Goal: Task Accomplishment & Management: Complete application form

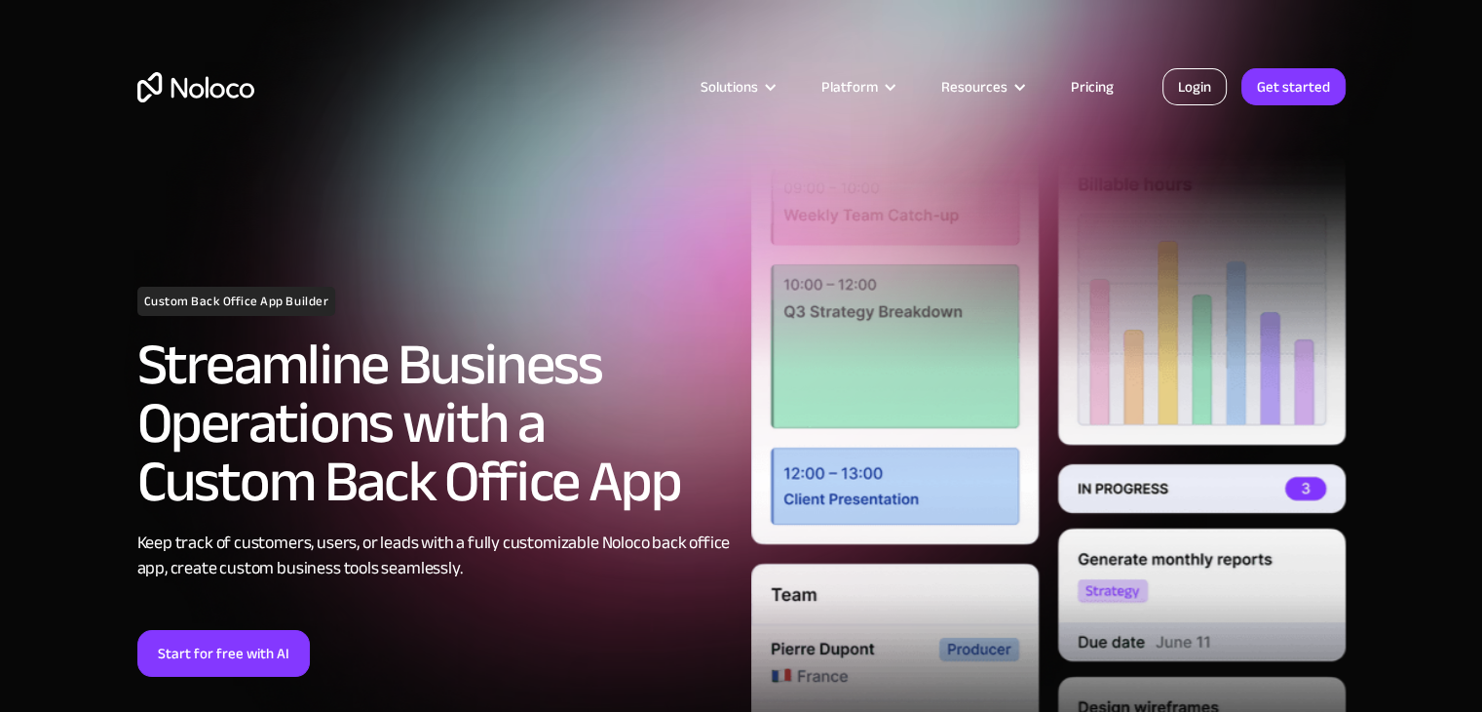
click at [1197, 79] on link "Login" at bounding box center [1195, 86] width 64 height 37
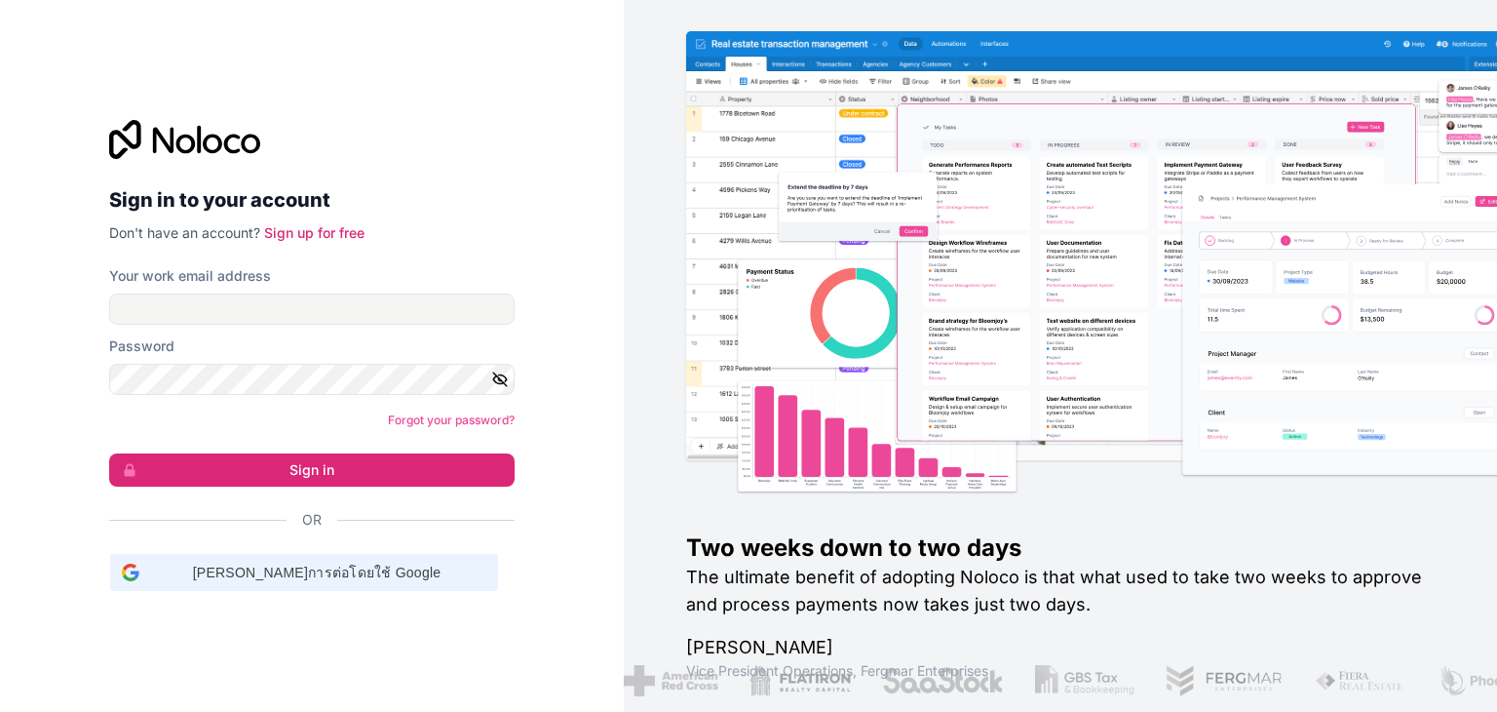
click at [377, 567] on span "ดำเนินการต่อโดยใช้ Google" at bounding box center [316, 572] width 339 height 20
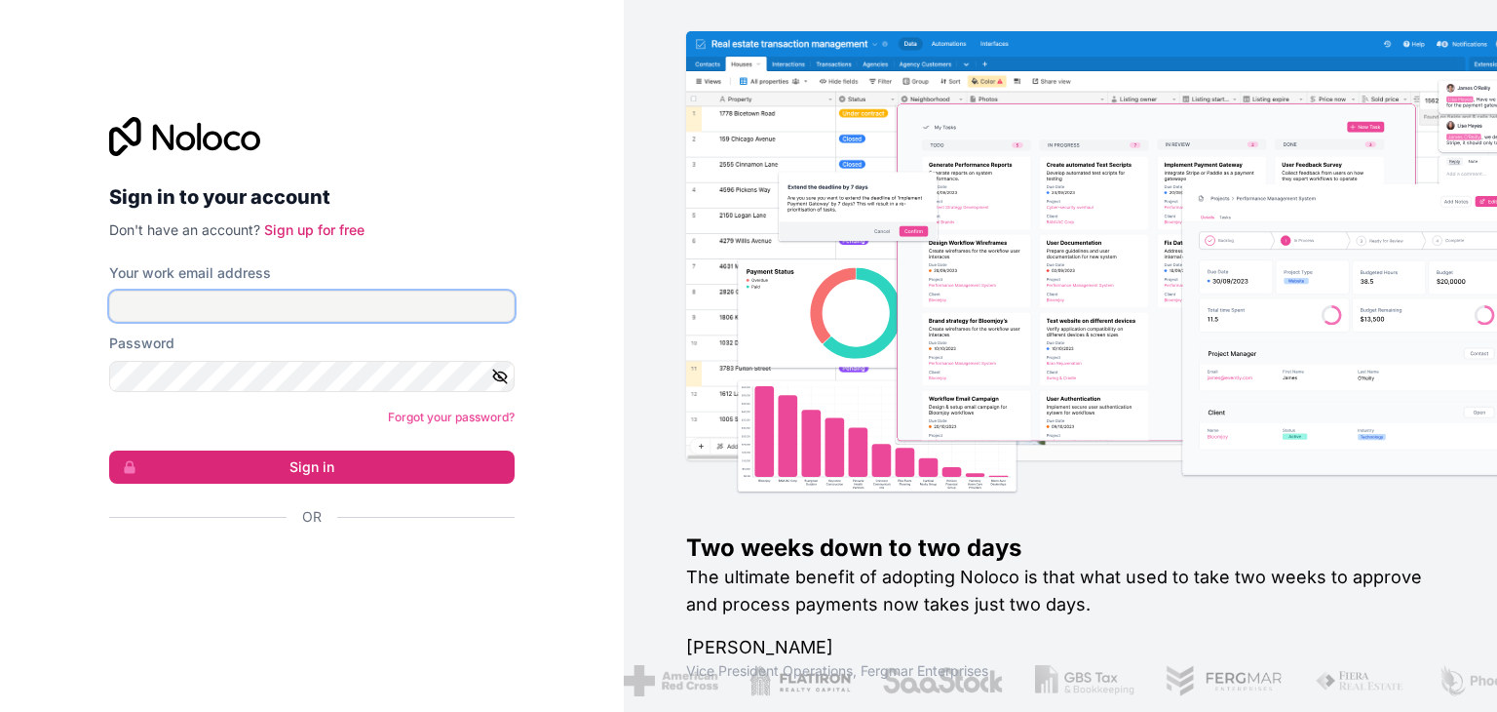
click at [240, 309] on input "Your work email address" at bounding box center [311, 305] width 405 height 31
click at [308, 228] on link "Sign up for free" at bounding box center [314, 229] width 100 height 17
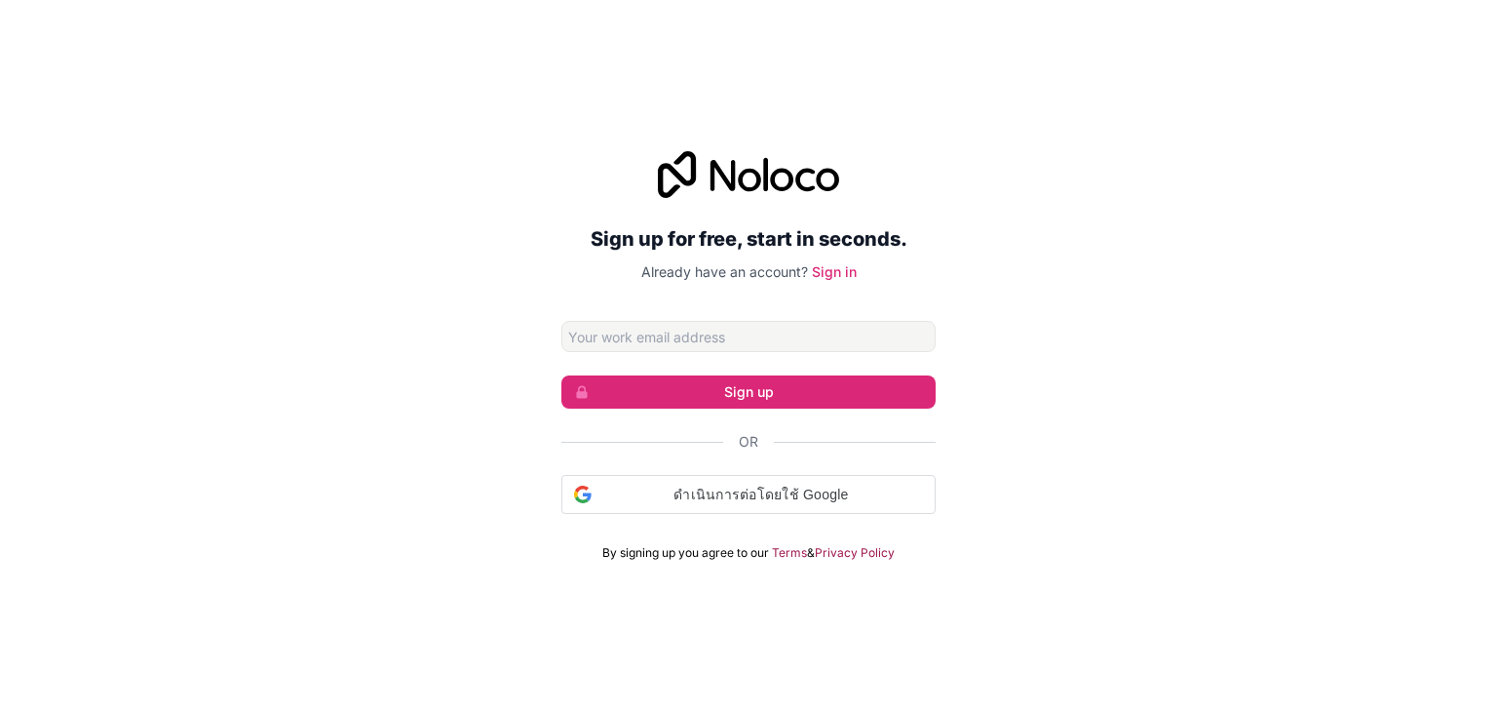
click at [655, 342] on input "Email address" at bounding box center [748, 336] width 374 height 31
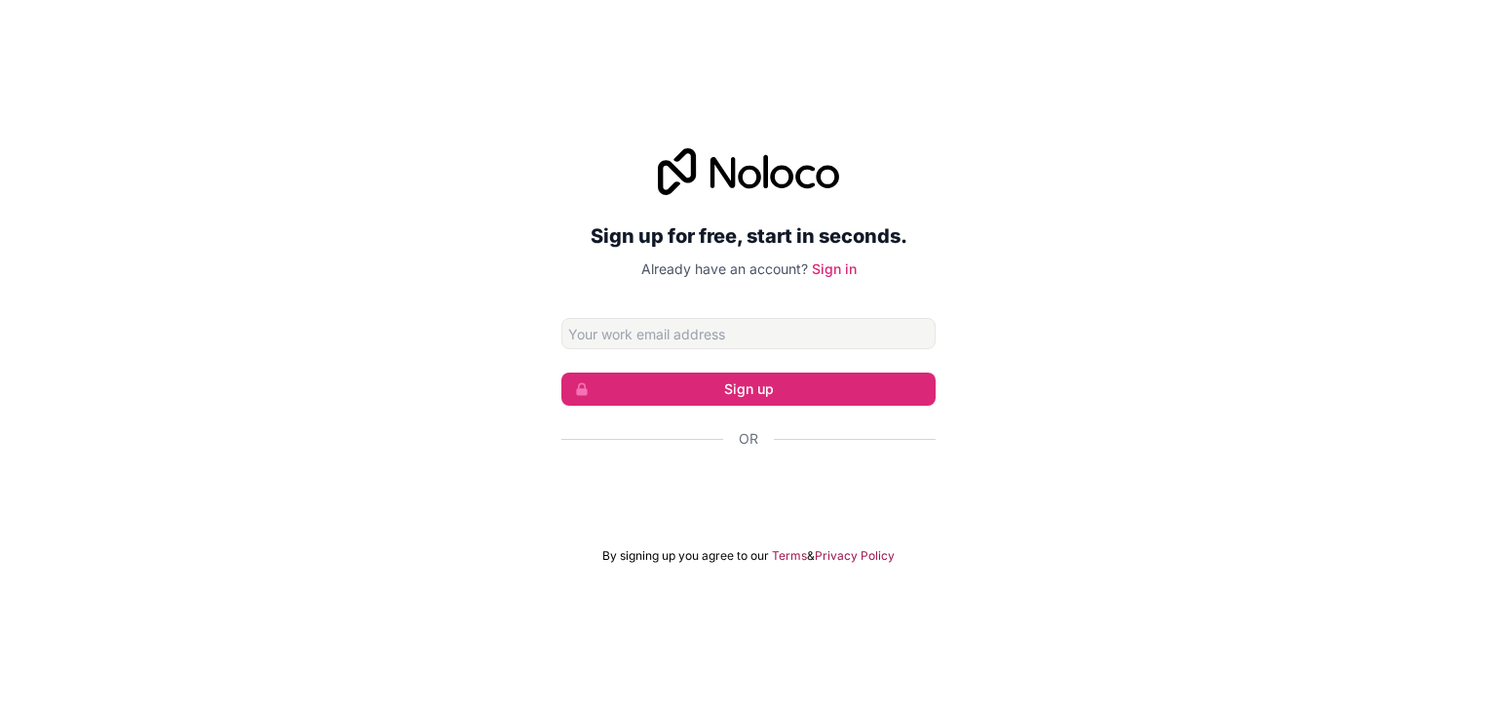
type input "[EMAIL_ADDRESS][DOMAIN_NAME]"
click at [798, 392] on button "Sign up" at bounding box center [748, 388] width 374 height 33
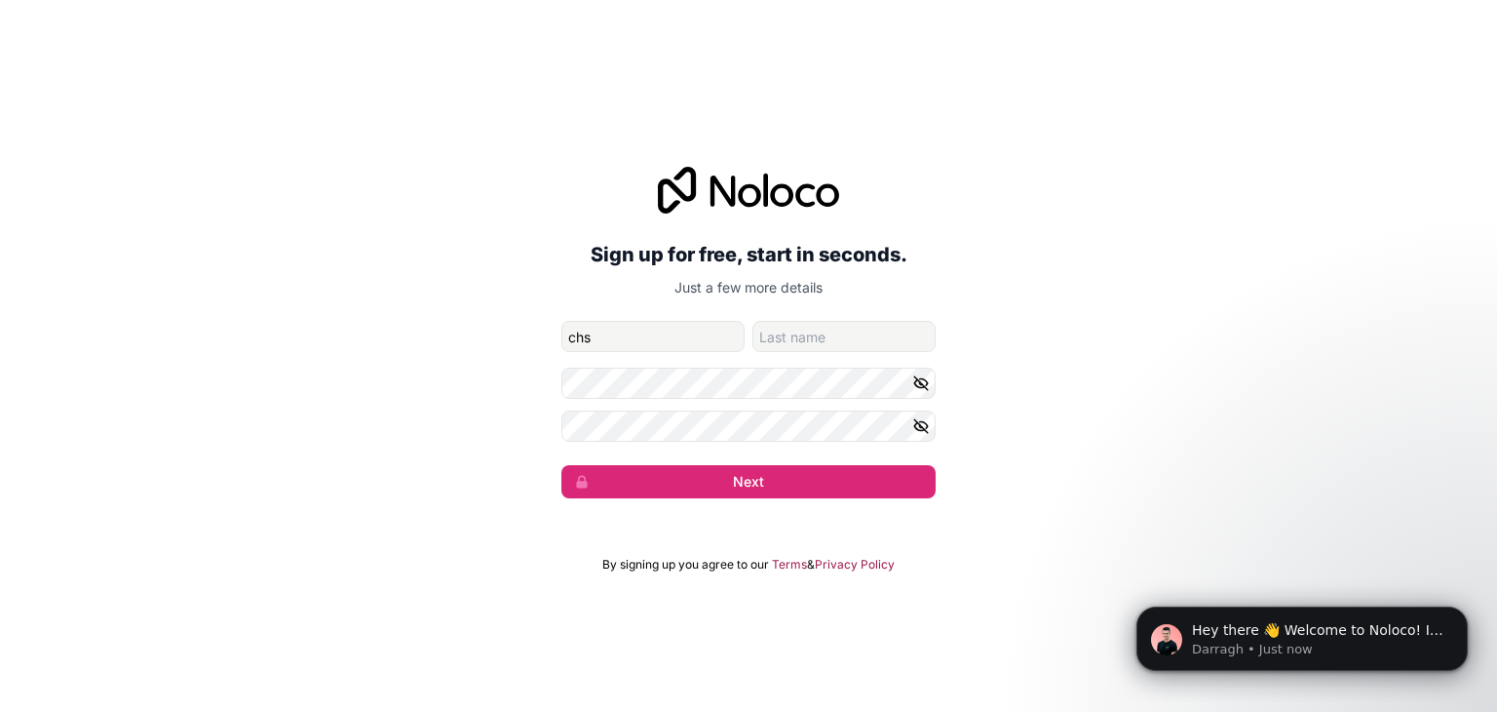
type input "chs"
click at [819, 336] on input "family-name" at bounding box center [843, 336] width 183 height 31
type input "sr"
click at [917, 399] on form "[EMAIL_ADDRESS][DOMAIN_NAME] chs sr Next" at bounding box center [748, 409] width 374 height 177
click at [917, 392] on button "button" at bounding box center [923, 382] width 23 height 31
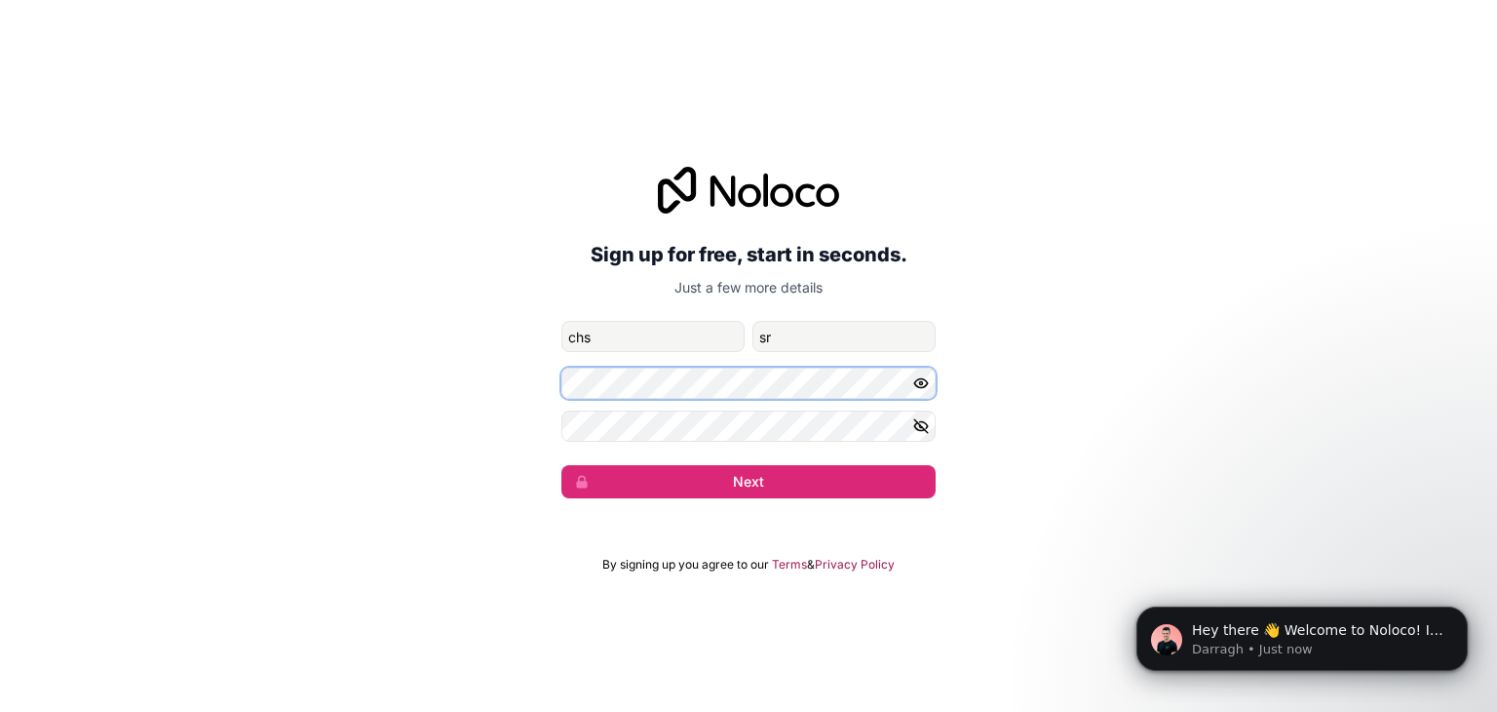
click at [533, 388] on div "Sign up for free, start in seconds. Just a few more details [EMAIL_ADDRESS][DOM…" at bounding box center [748, 332] width 1497 height 386
click at [927, 426] on icon "button" at bounding box center [921, 425] width 14 height 9
click at [830, 461] on form "[EMAIL_ADDRESS][DOMAIN_NAME] chs sr Next" at bounding box center [748, 409] width 374 height 177
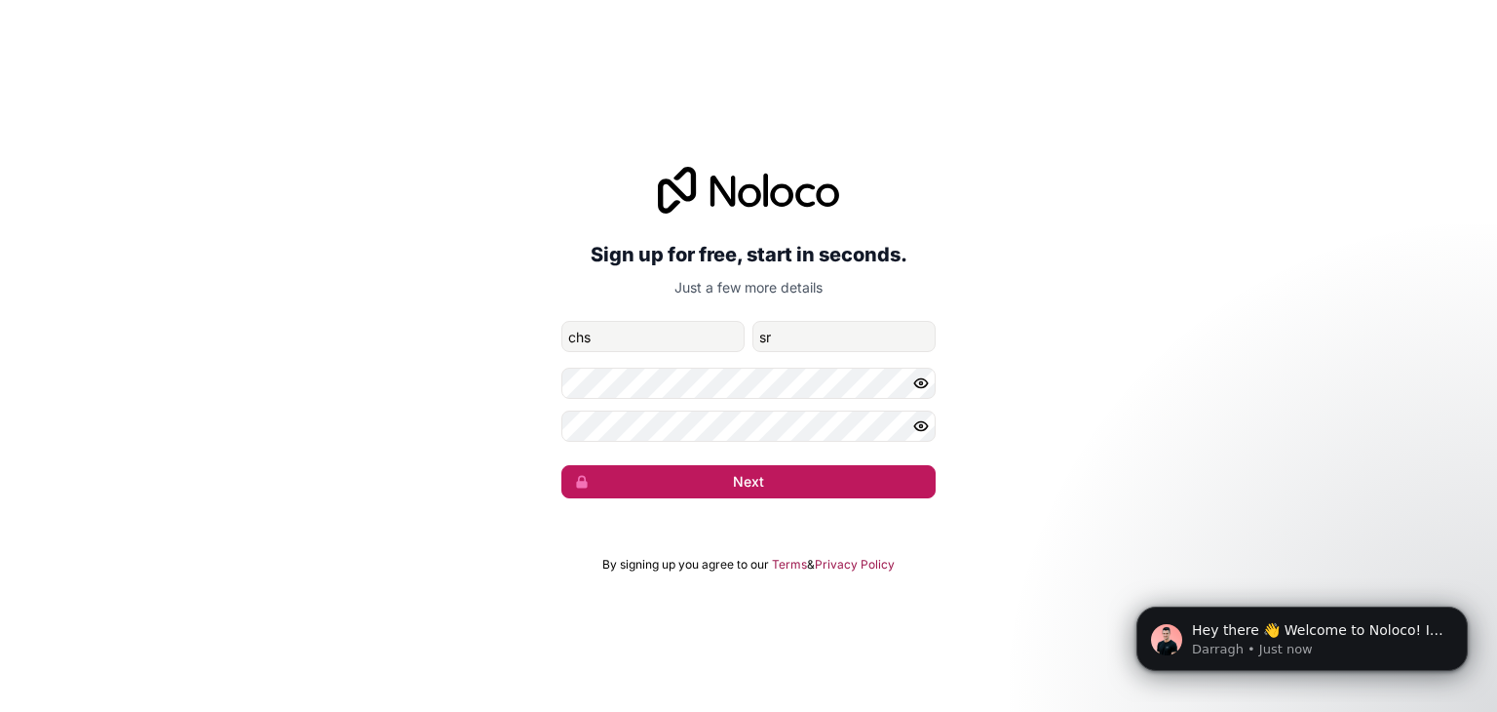
click at [836, 478] on button "Next" at bounding box center [748, 481] width 374 height 33
click at [725, 481] on button "Next" at bounding box center [748, 481] width 374 height 33
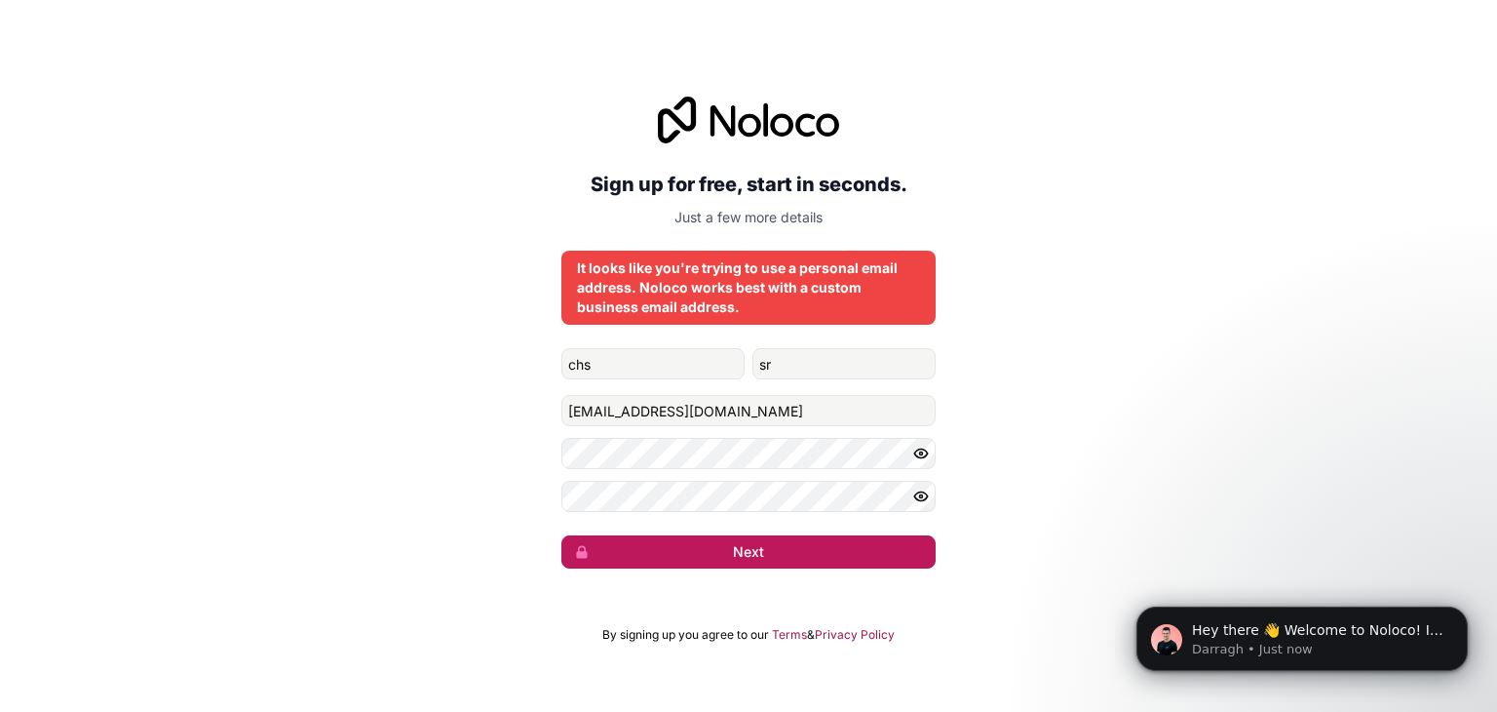
click at [744, 560] on button "Next" at bounding box center [748, 551] width 374 height 33
click at [751, 556] on button "Next" at bounding box center [748, 551] width 374 height 33
click at [797, 534] on form "chs sr [EMAIL_ADDRESS][DOMAIN_NAME] Next" at bounding box center [748, 458] width 374 height 220
click at [825, 562] on button "Next" at bounding box center [748, 551] width 374 height 33
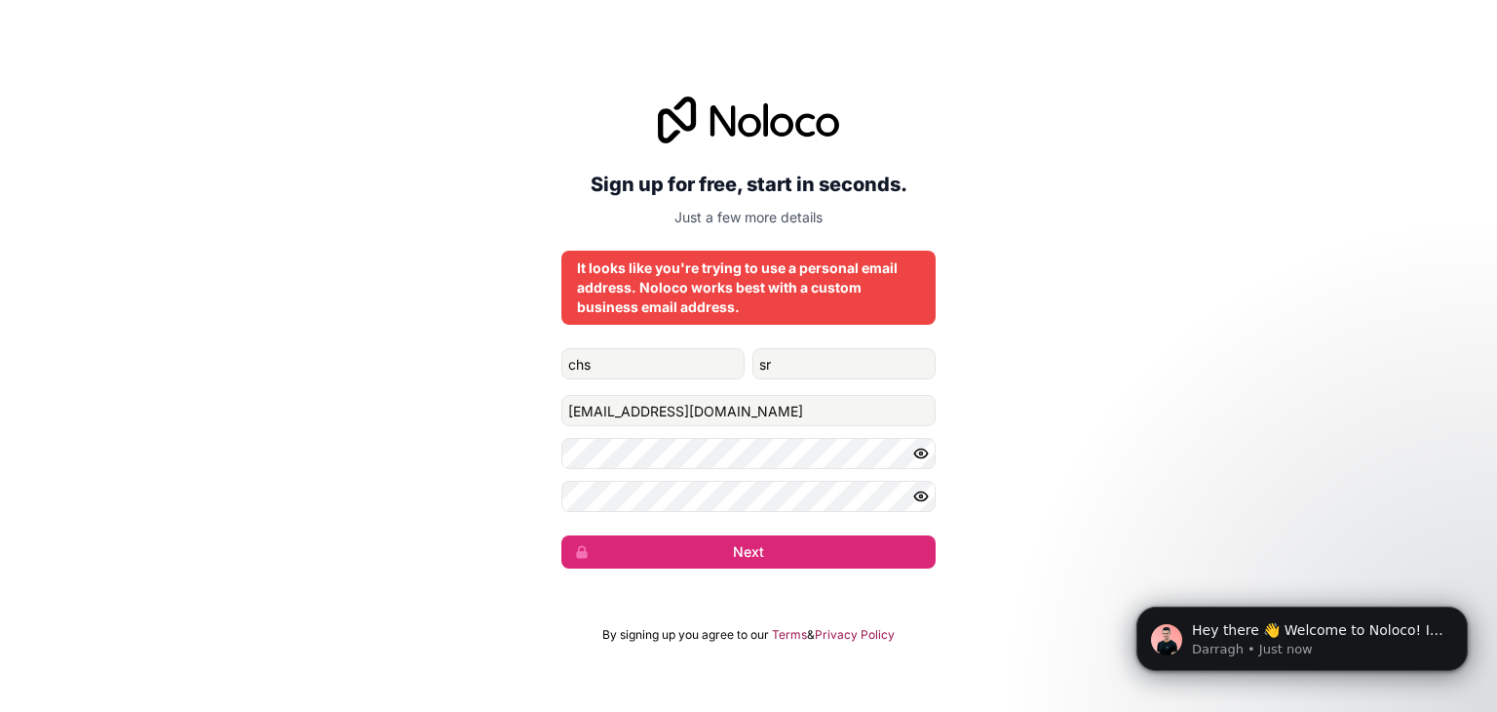
click at [702, 445] on form "chs sr [EMAIL_ADDRESS][DOMAIN_NAME] Next" at bounding box center [748, 458] width 374 height 220
drag, startPoint x: 777, startPoint y: 403, endPoint x: 542, endPoint y: 402, distance: 234.9
click at [542, 402] on div "Sign up for free, start in seconds. Just a few more details It looks like you'r…" at bounding box center [748, 332] width 1497 height 526
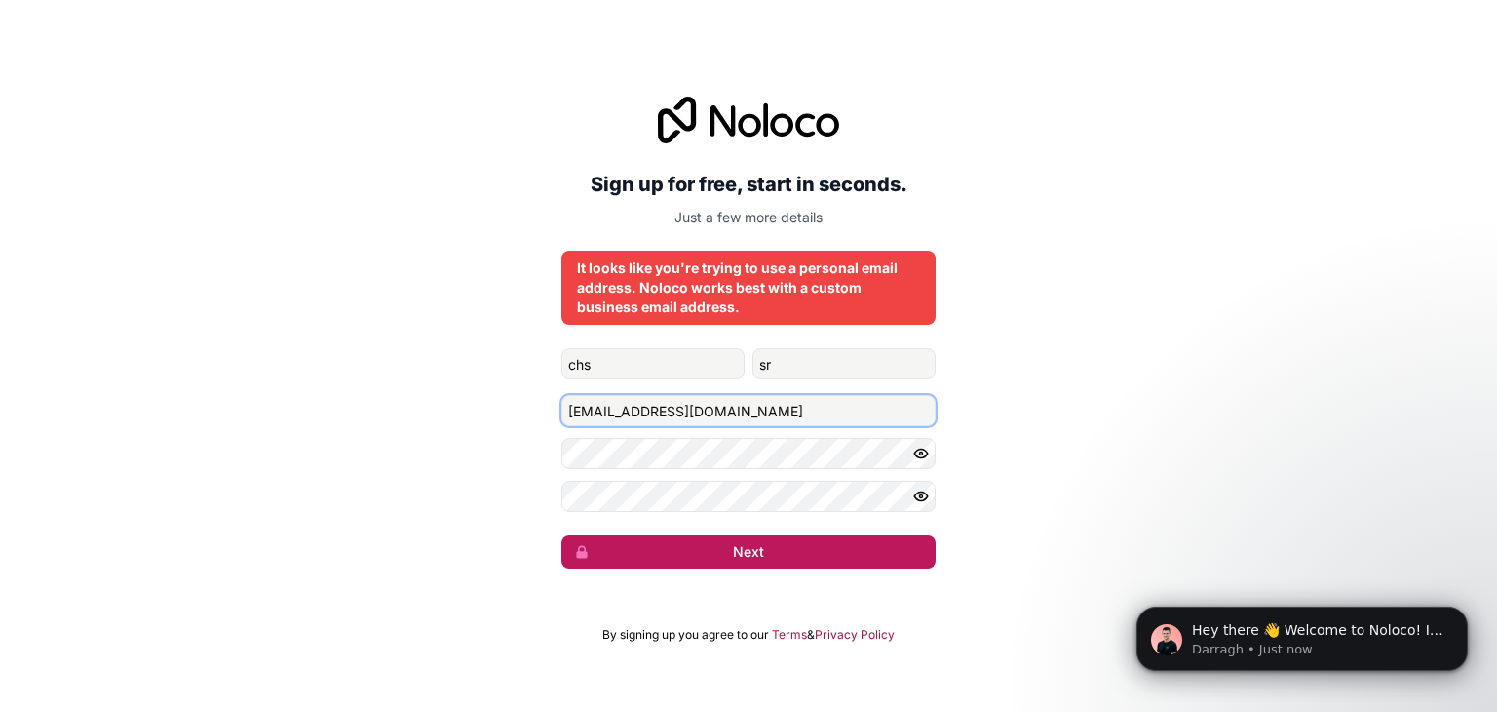
type input "[EMAIL_ADDRESS][DOMAIN_NAME]"
click at [723, 566] on button "Next" at bounding box center [748, 551] width 374 height 33
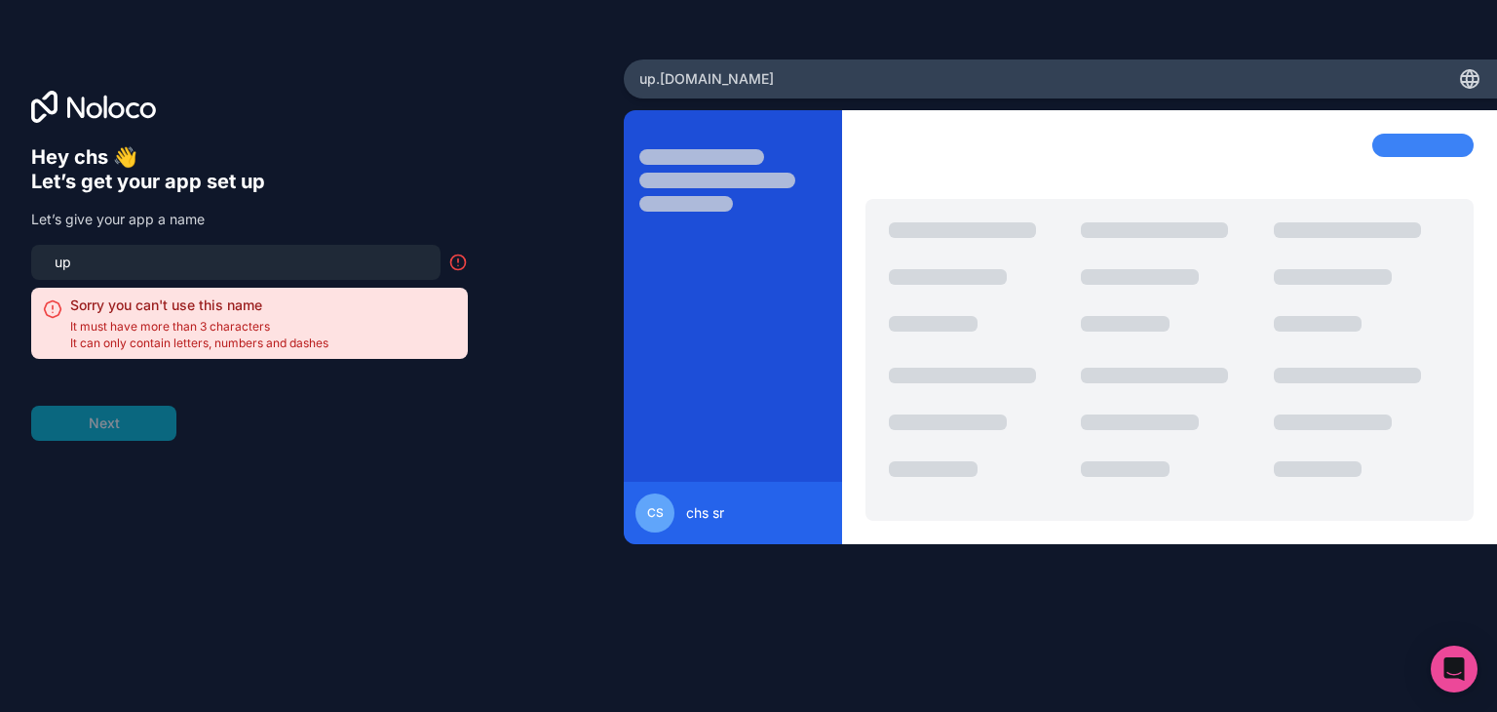
drag, startPoint x: 297, startPoint y: 248, endPoint x: 295, endPoint y: 262, distance: 14.7
click at [296, 250] on input "up" at bounding box center [236, 262] width 386 height 27
drag, startPoint x: 296, startPoint y: 263, endPoint x: 53, endPoint y: 249, distance: 244.1
click at [58, 245] on div "up" at bounding box center [235, 262] width 409 height 35
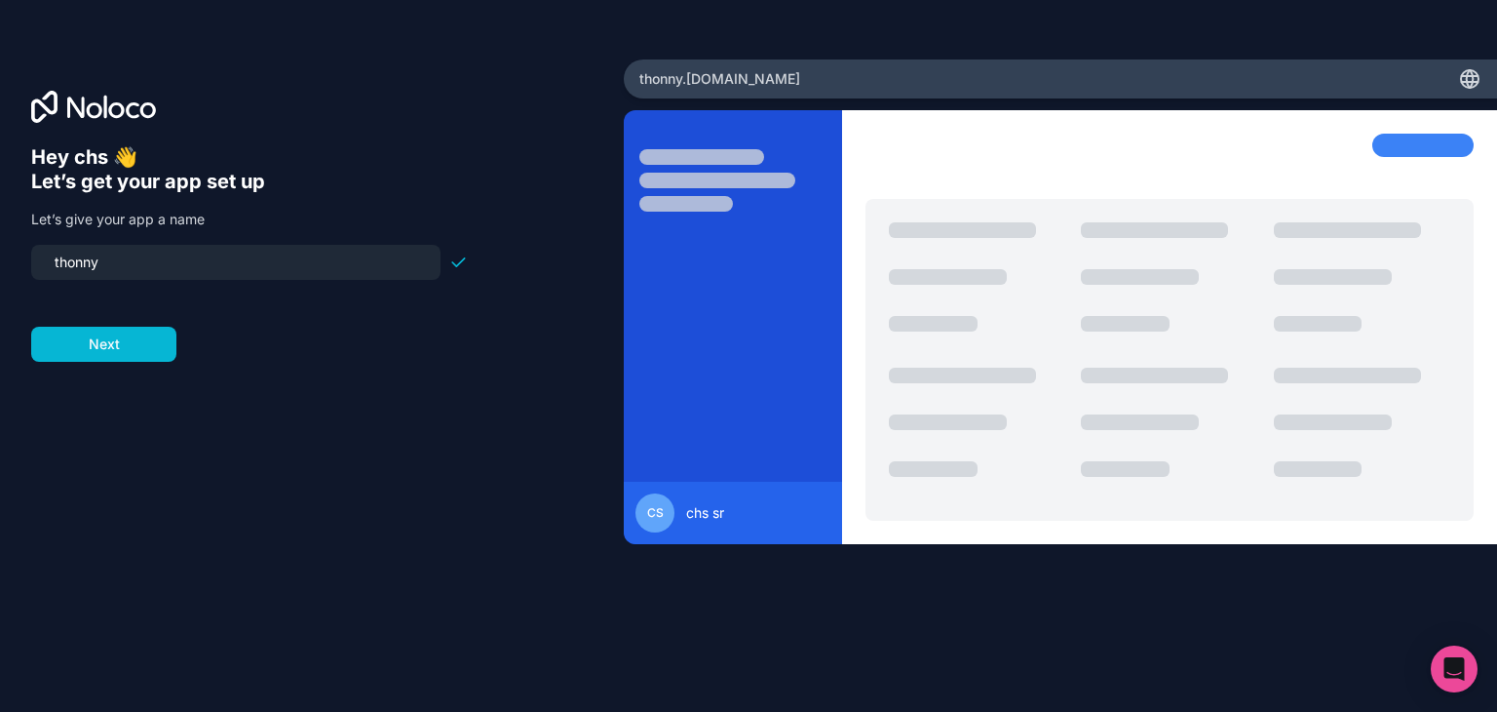
type input "thonny"
click at [140, 357] on form "thonny Next" at bounding box center [249, 303] width 437 height 117
click at [131, 343] on button "Next" at bounding box center [103, 344] width 145 height 35
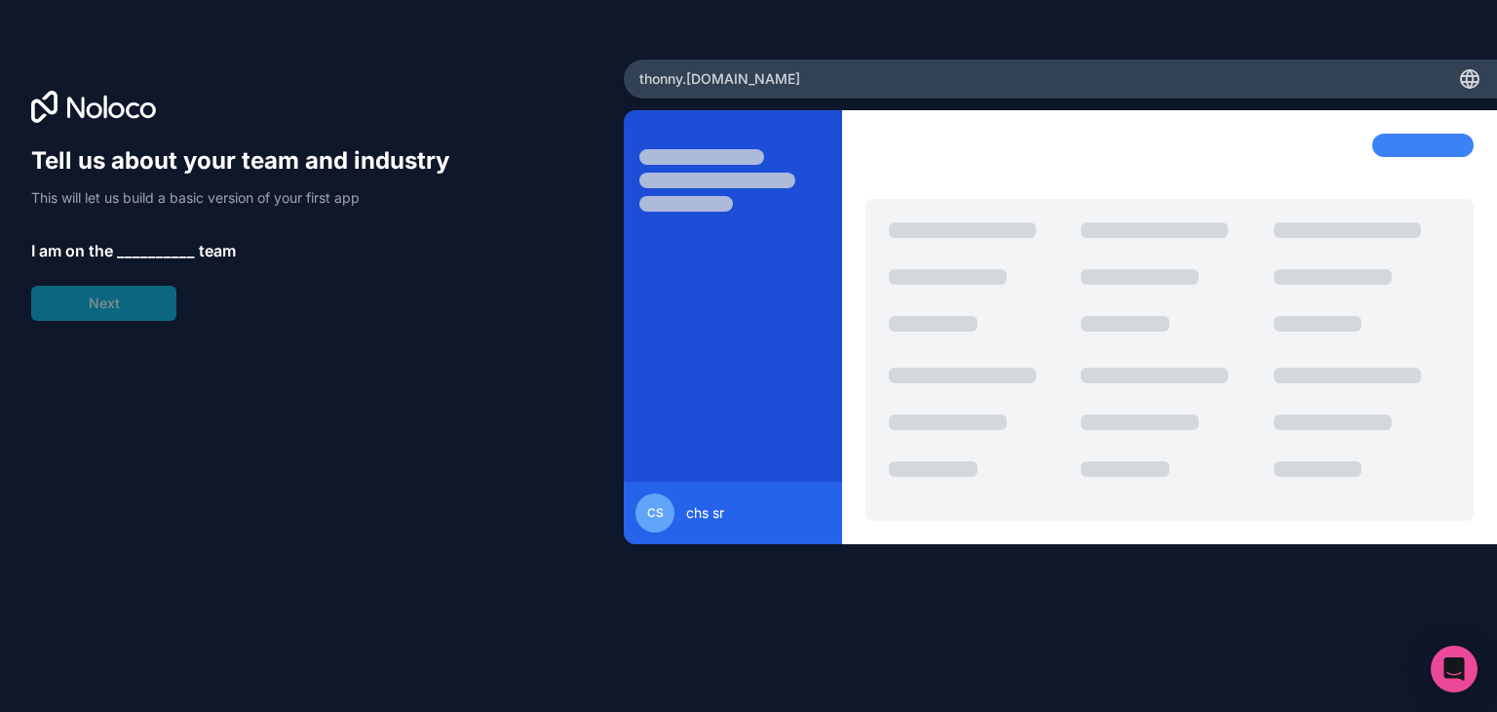
click at [153, 254] on span "__________" at bounding box center [156, 250] width 78 height 23
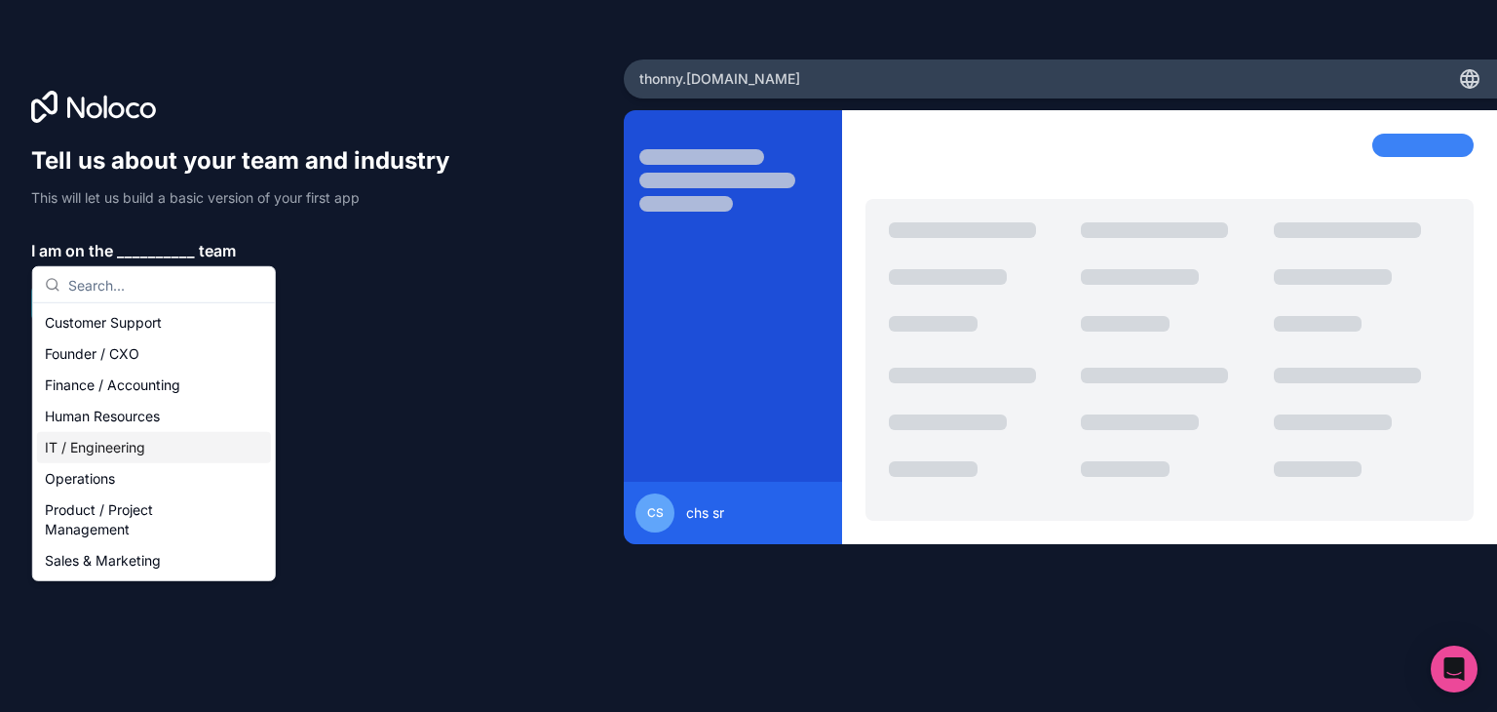
click at [131, 449] on div "IT / Engineering" at bounding box center [154, 447] width 234 height 31
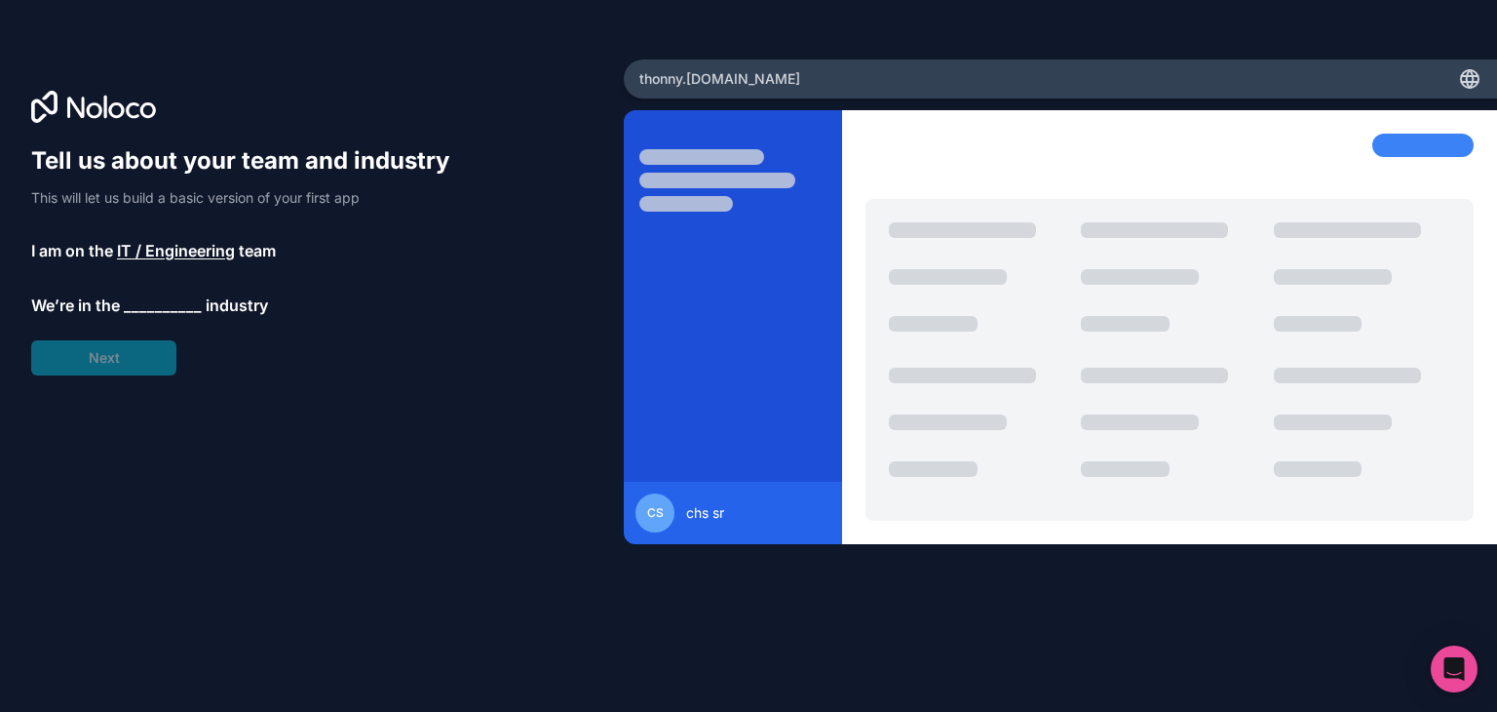
click at [175, 282] on div "Tell us about your team and industry This will let us build a basic version of …" at bounding box center [249, 260] width 437 height 230
click at [129, 235] on div "Tell us about your team and industry This will let us build a basic version of …" at bounding box center [249, 260] width 437 height 230
click at [164, 244] on span "IT / Engineering" at bounding box center [176, 250] width 118 height 23
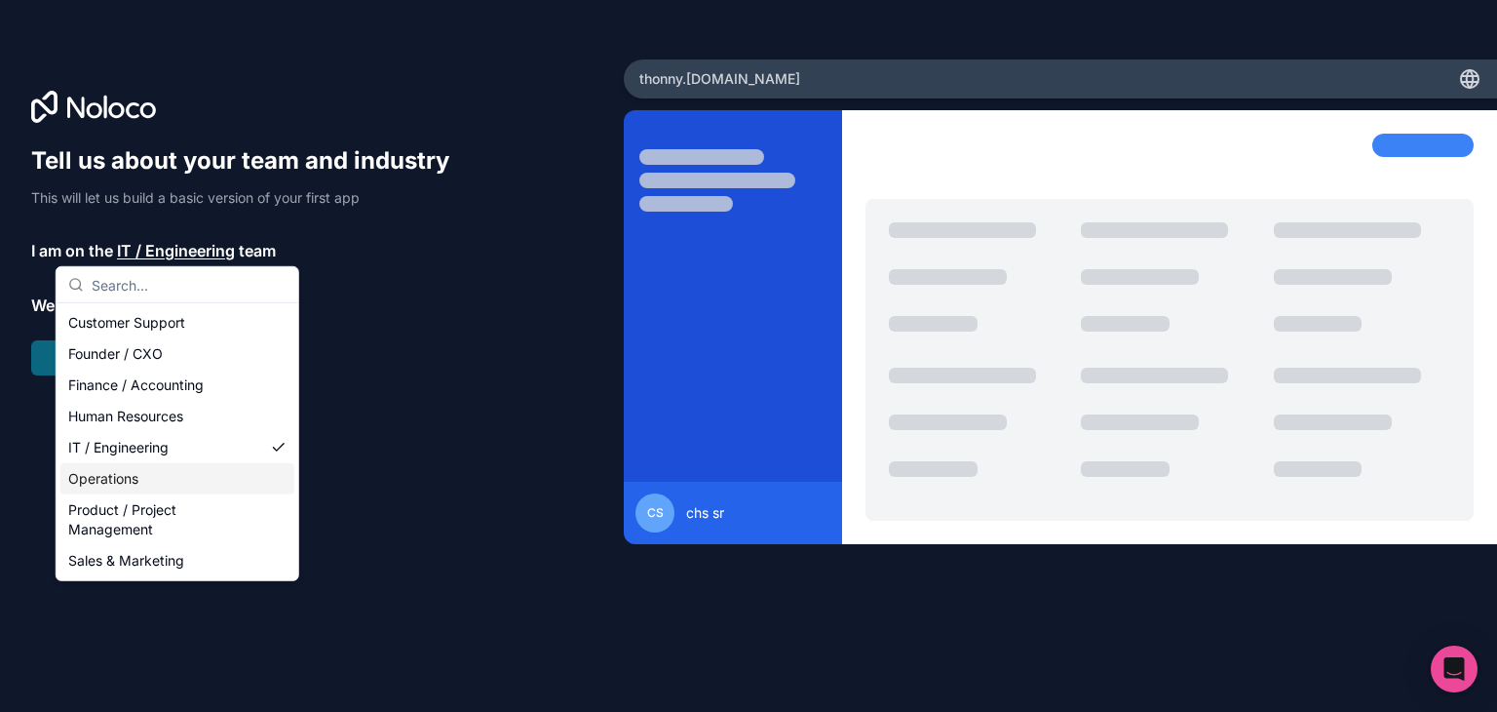
click at [158, 483] on div "Operations" at bounding box center [177, 478] width 234 height 31
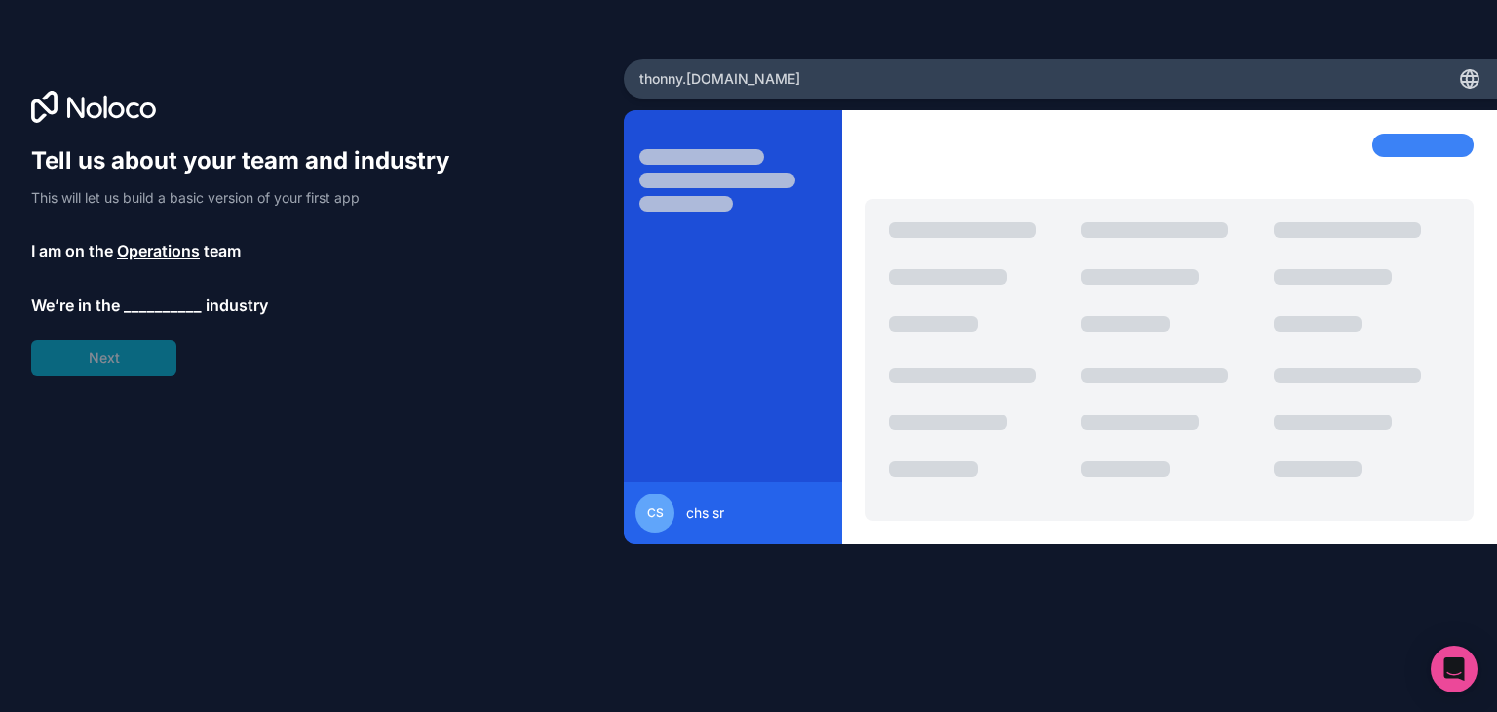
click at [149, 307] on span "__________" at bounding box center [163, 304] width 78 height 23
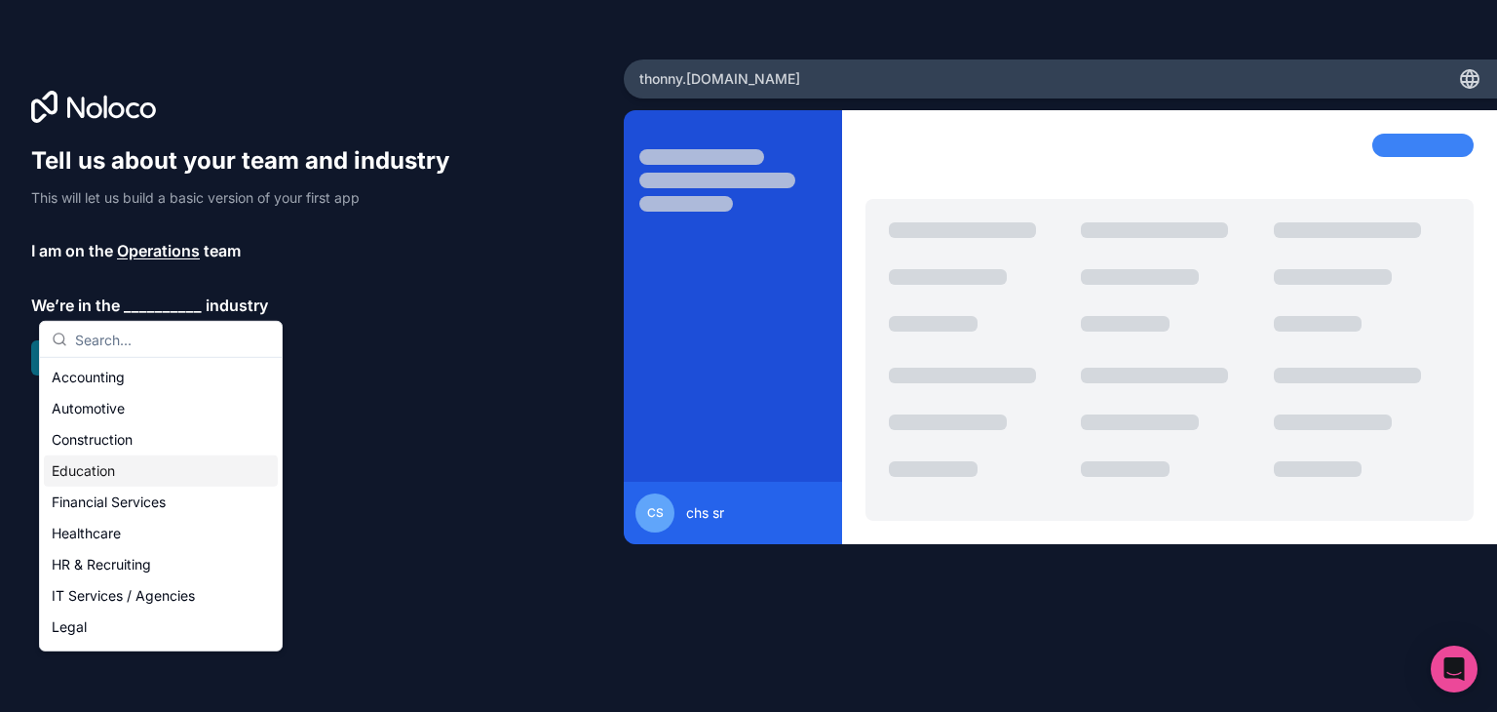
click at [177, 470] on div "Education" at bounding box center [161, 470] width 234 height 31
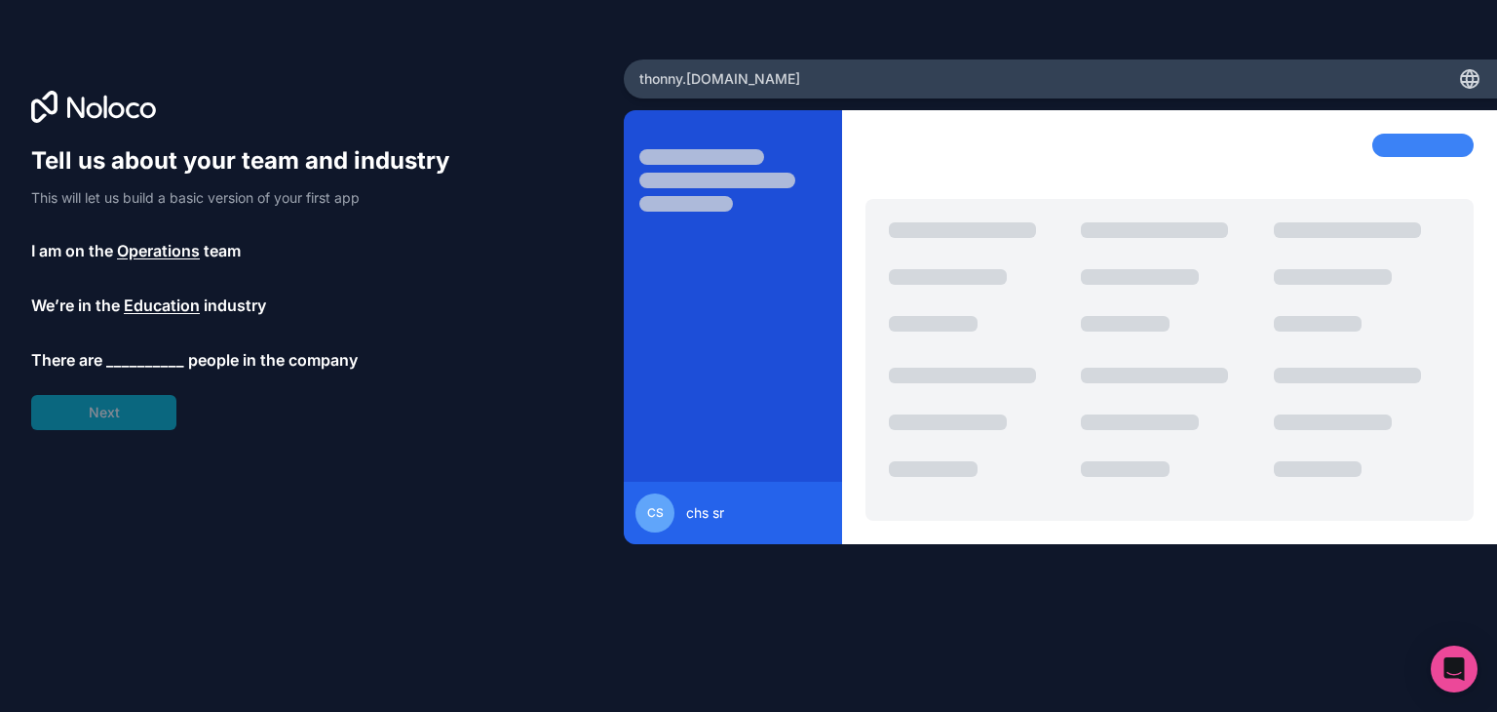
click at [160, 355] on span "__________" at bounding box center [145, 359] width 78 height 23
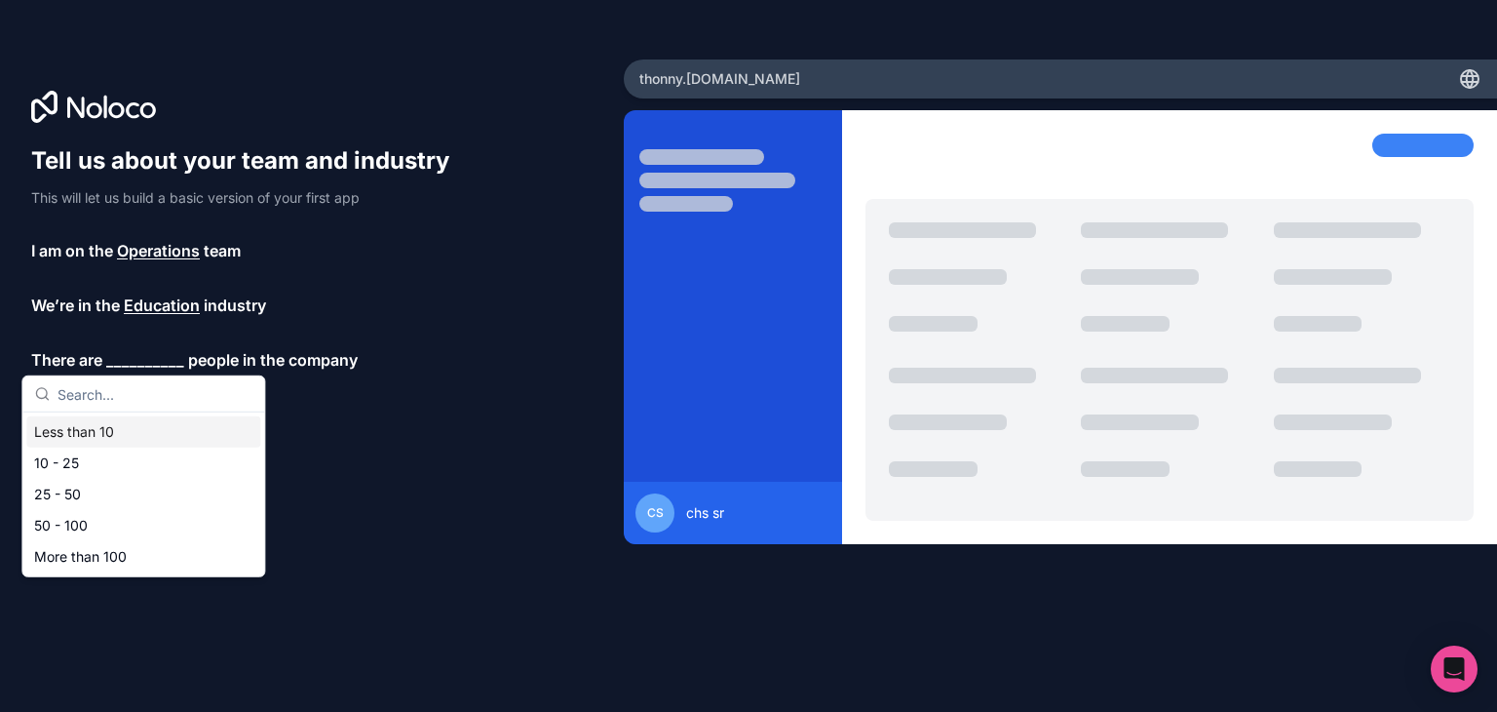
click at [147, 435] on div "Less than 10" at bounding box center [143, 431] width 234 height 31
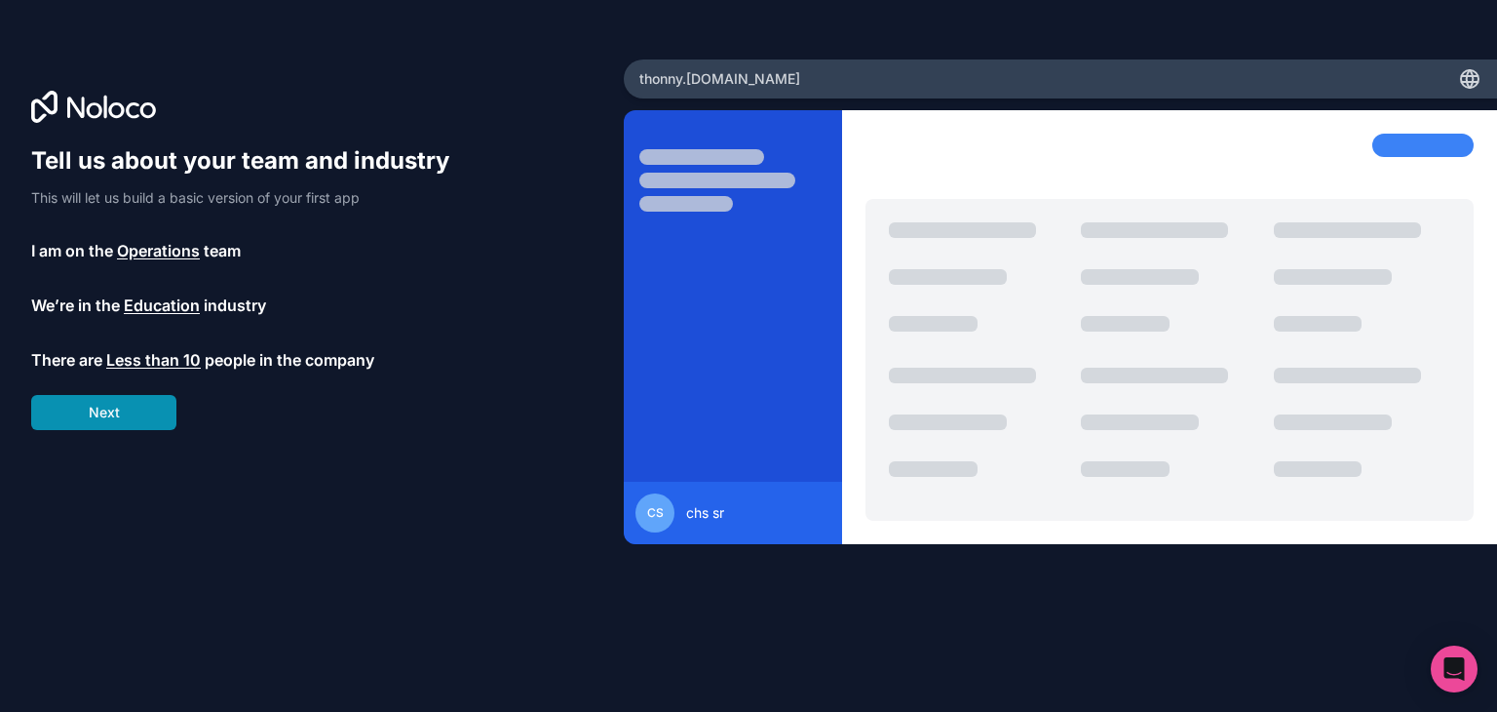
click at [156, 417] on button "Next" at bounding box center [103, 412] width 145 height 35
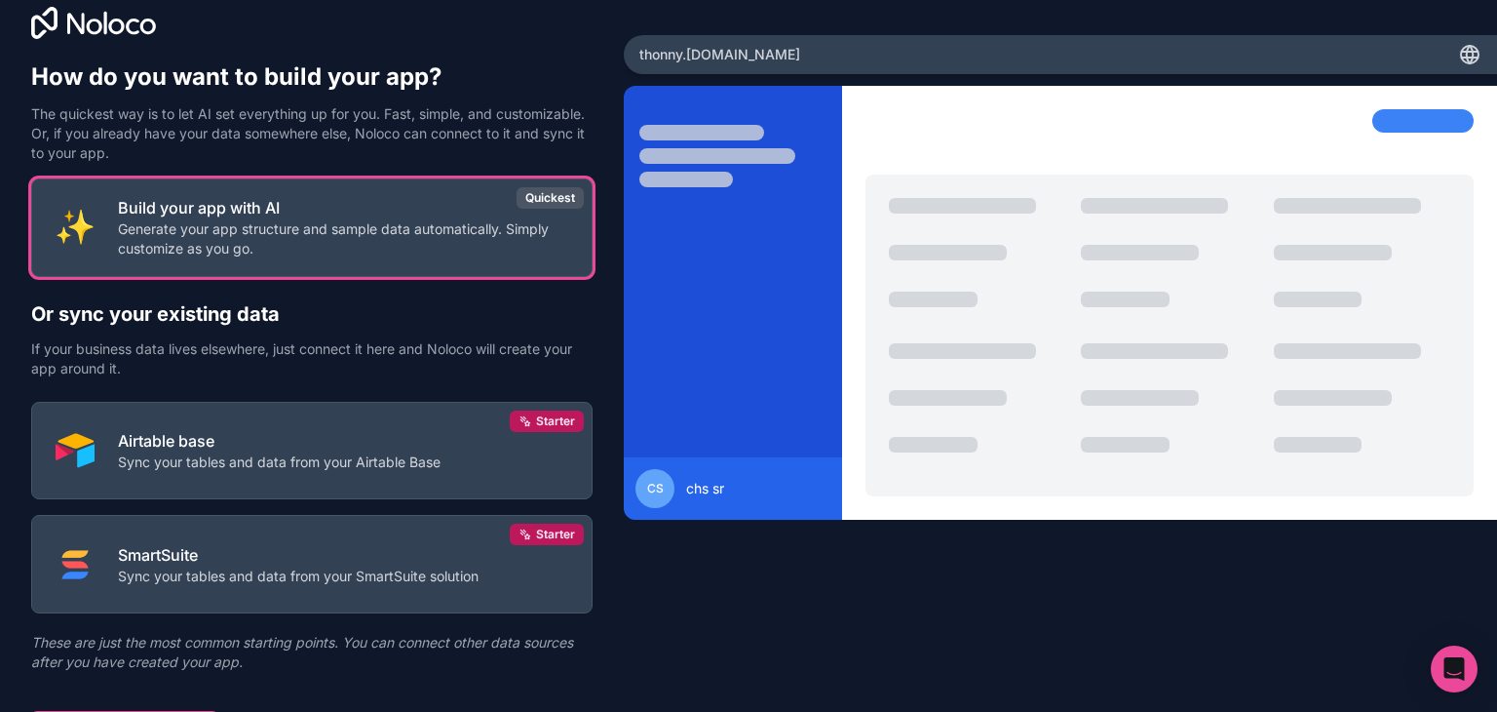
scroll to position [58, 0]
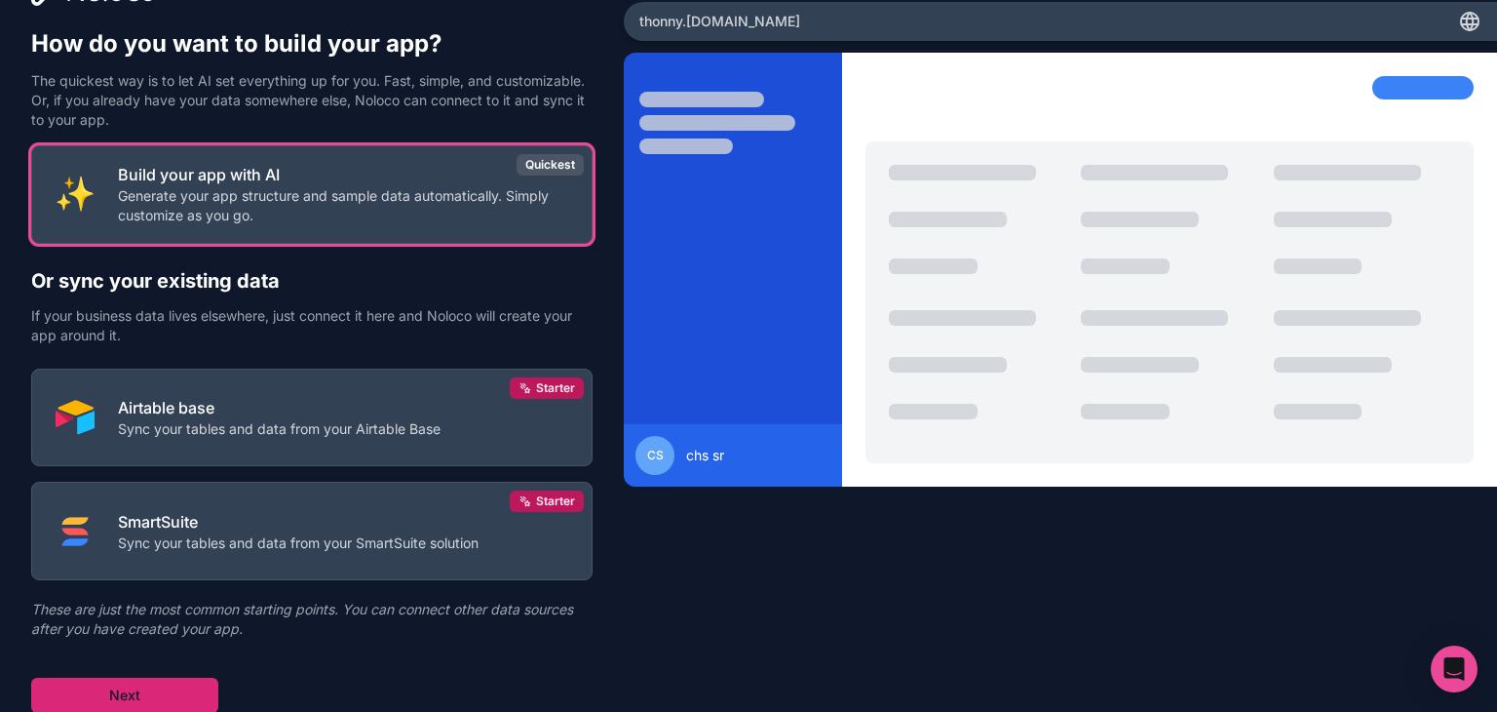
click at [117, 683] on button "Next" at bounding box center [124, 694] width 187 height 35
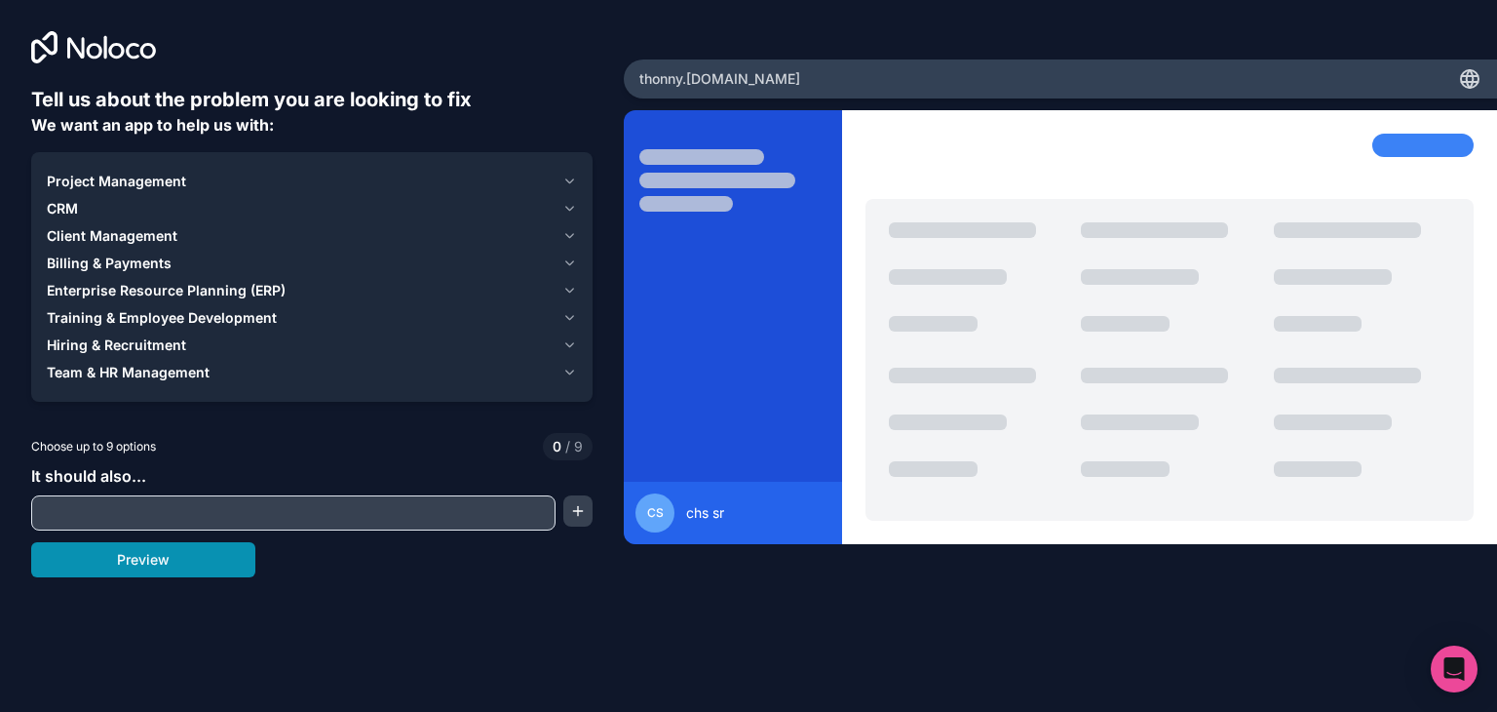
click at [182, 551] on button "Preview" at bounding box center [143, 559] width 224 height 35
click at [158, 176] on span "Project Management" at bounding box center [116, 181] width 139 height 19
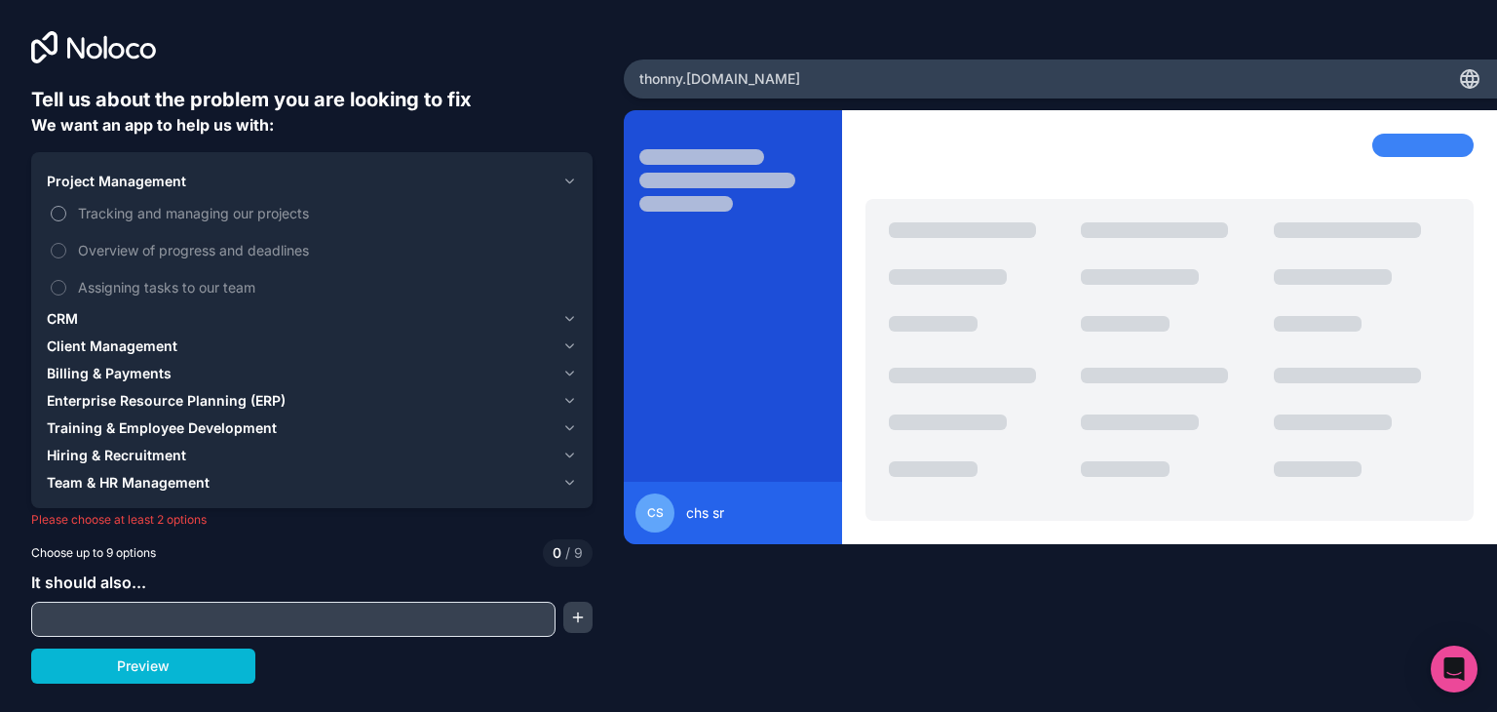
click at [60, 212] on button "Tracking and managing our projects" at bounding box center [59, 214] width 16 height 16
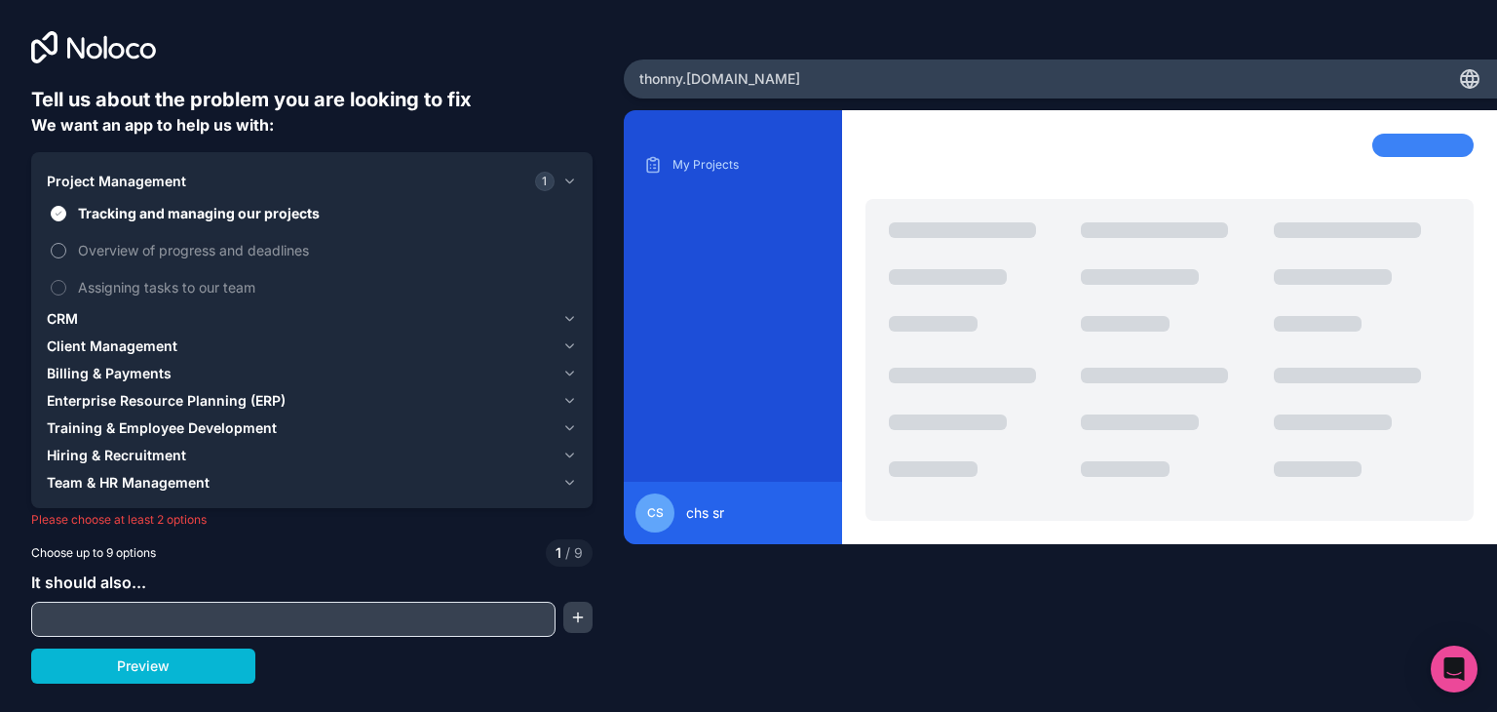
click at [64, 237] on label "Overview of progress and deadlines" at bounding box center [312, 250] width 530 height 36
click at [64, 243] on button "Overview of progress and deadlines" at bounding box center [59, 251] width 16 height 16
click at [89, 279] on span "Assigning tasks to our team" at bounding box center [325, 287] width 495 height 20
click at [66, 280] on button "Assigning tasks to our team" at bounding box center [59, 288] width 16 height 16
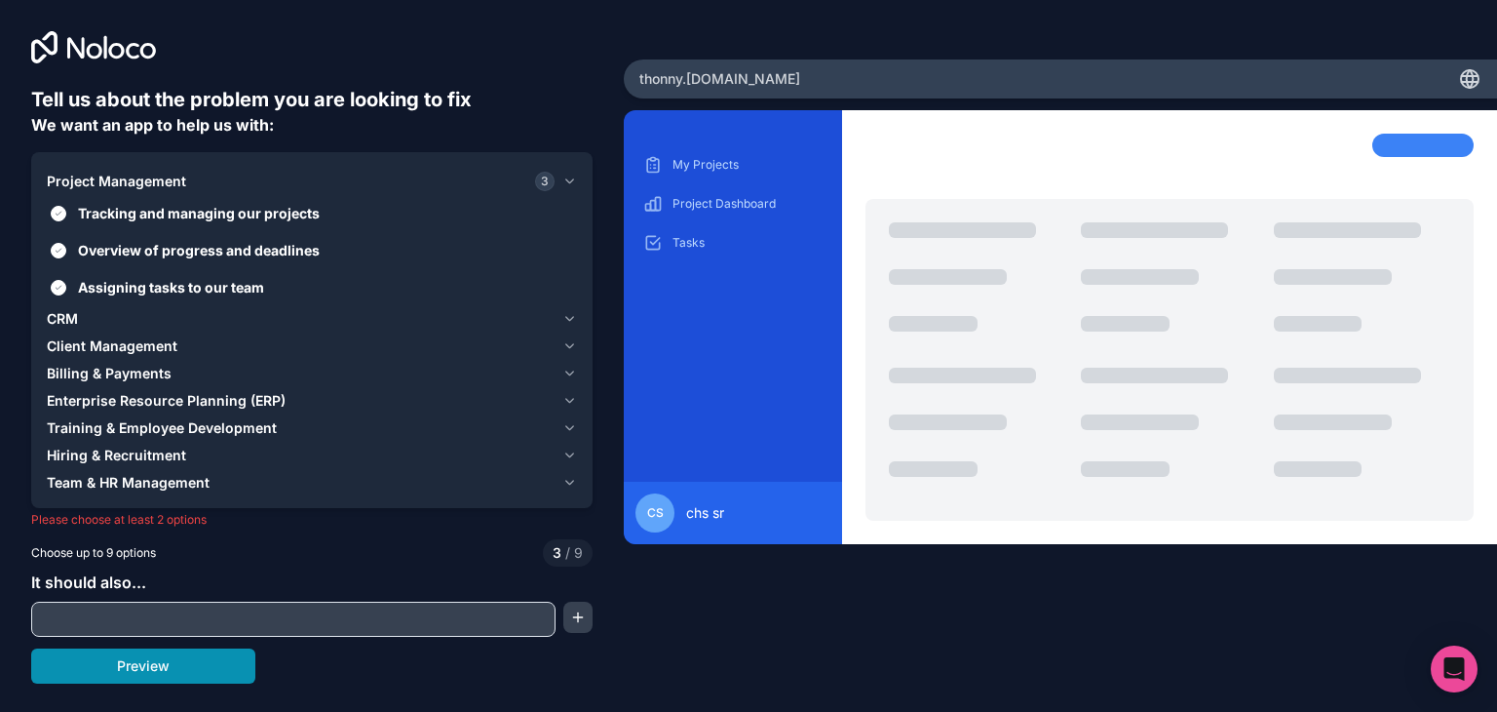
click at [182, 674] on button "Preview" at bounding box center [143, 665] width 224 height 35
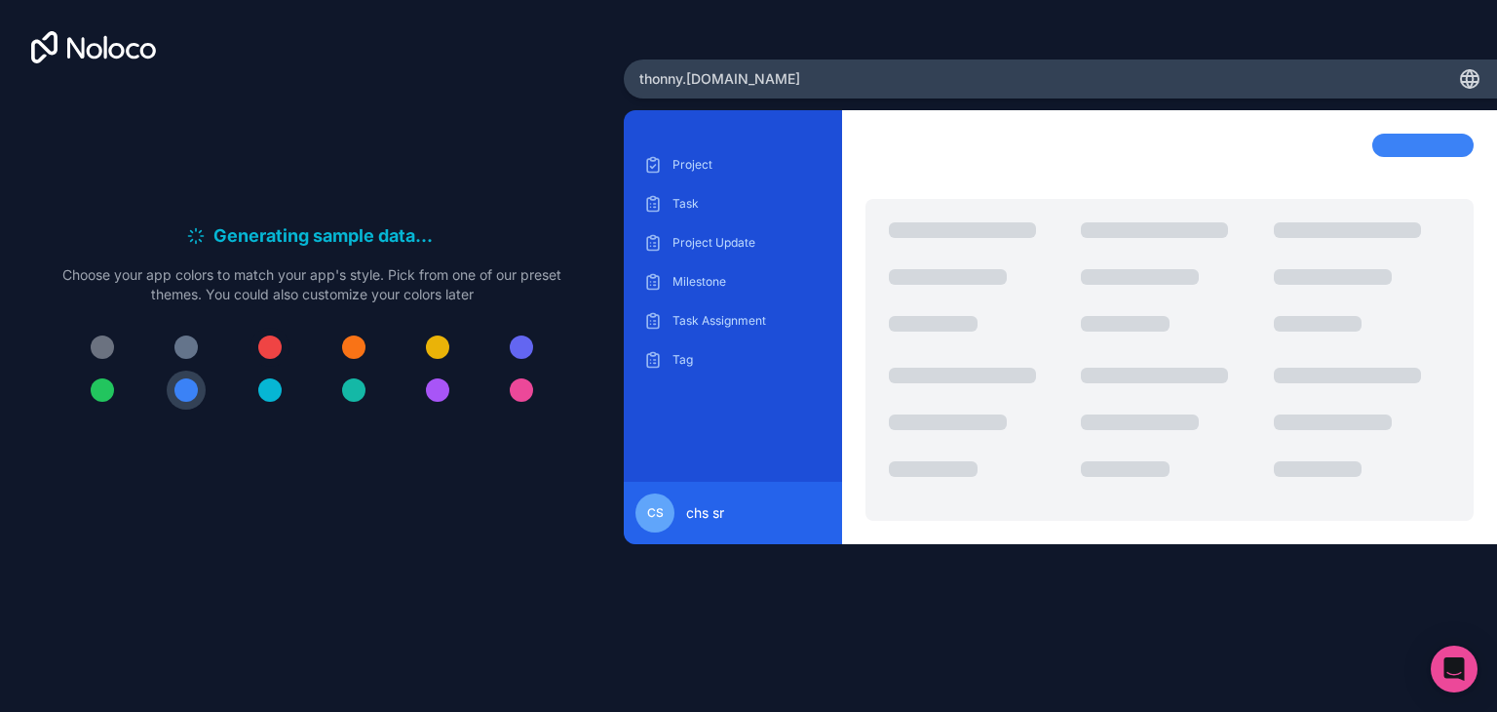
click at [273, 347] on div at bounding box center [269, 346] width 23 height 23
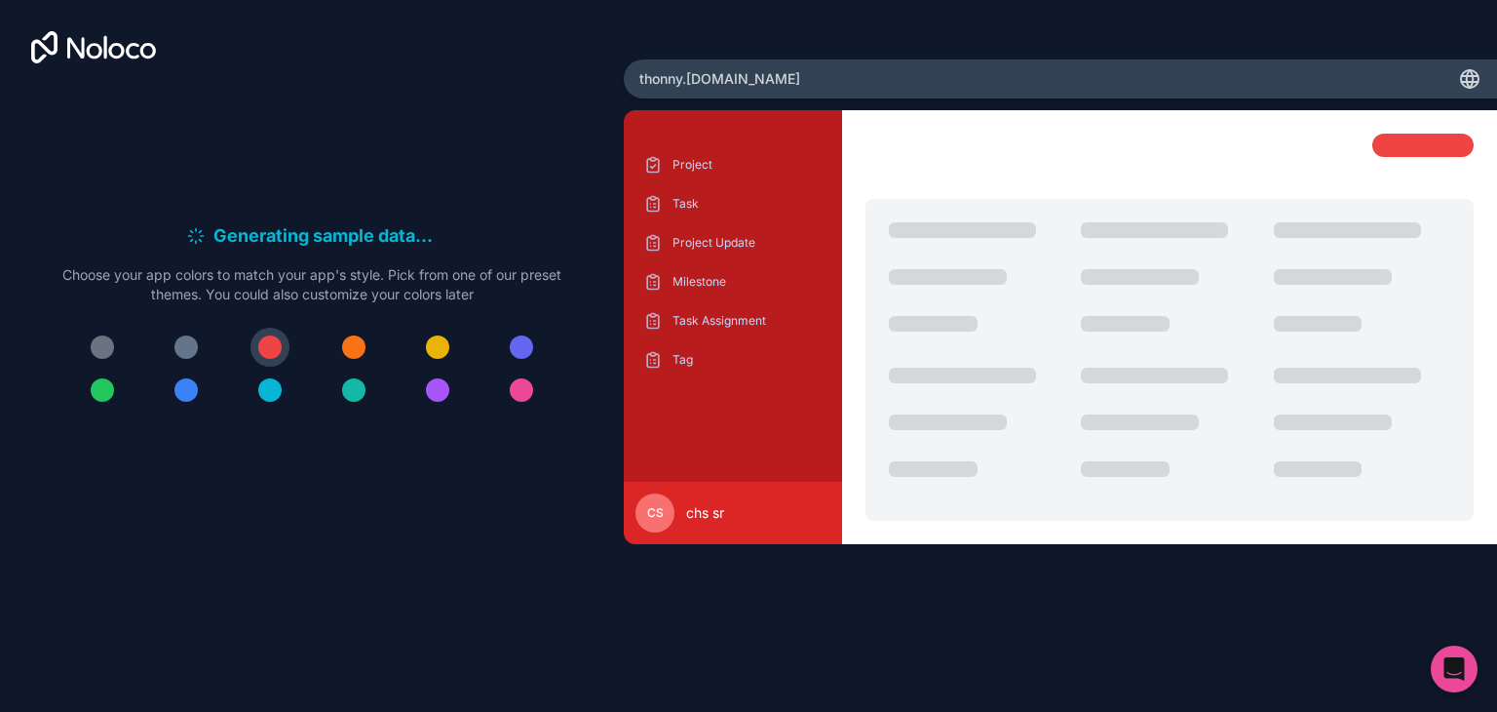
click at [186, 400] on div at bounding box center [185, 389] width 23 height 23
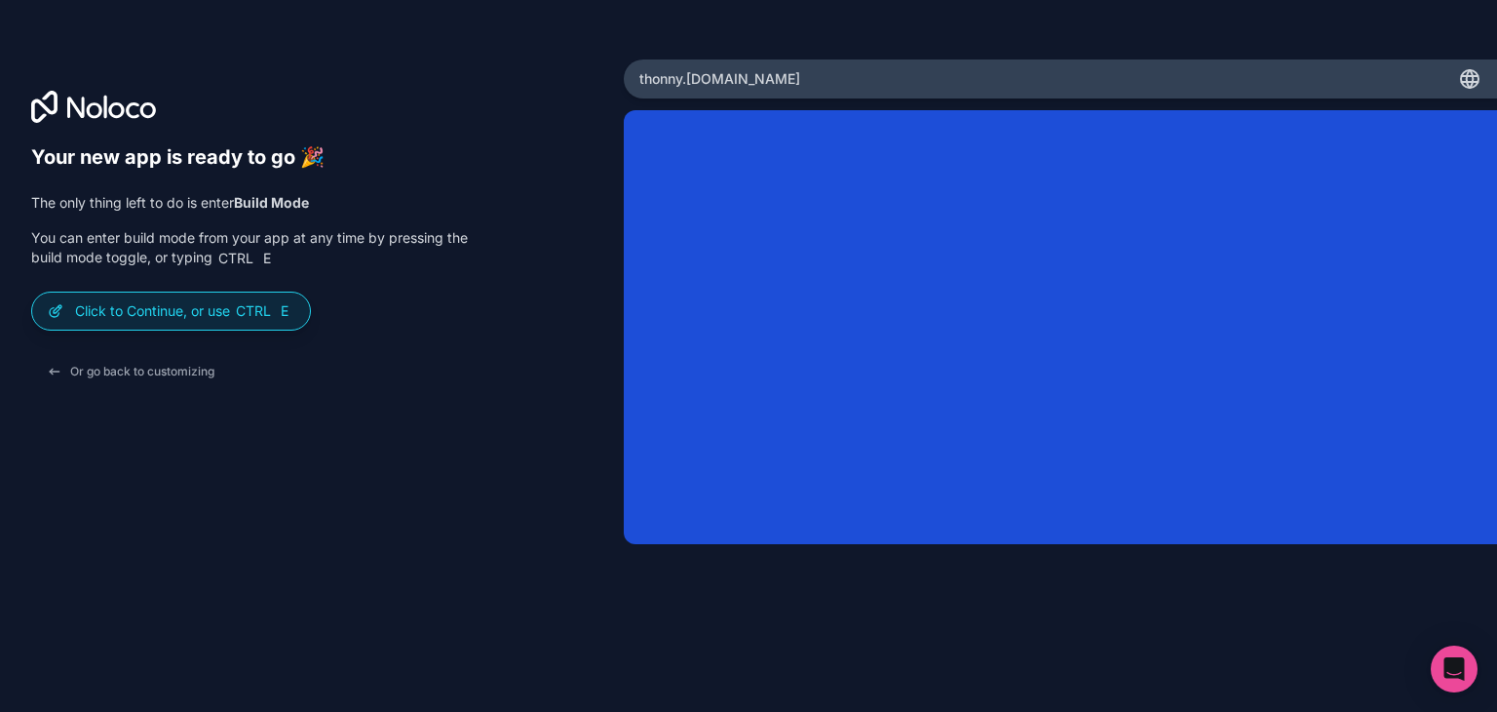
click at [558, 212] on div "Your new app is ready to go 🎉 The only thing left to do is enter Build Mode You…" at bounding box center [311, 383] width 561 height 476
